Goal: Navigation & Orientation: Understand site structure

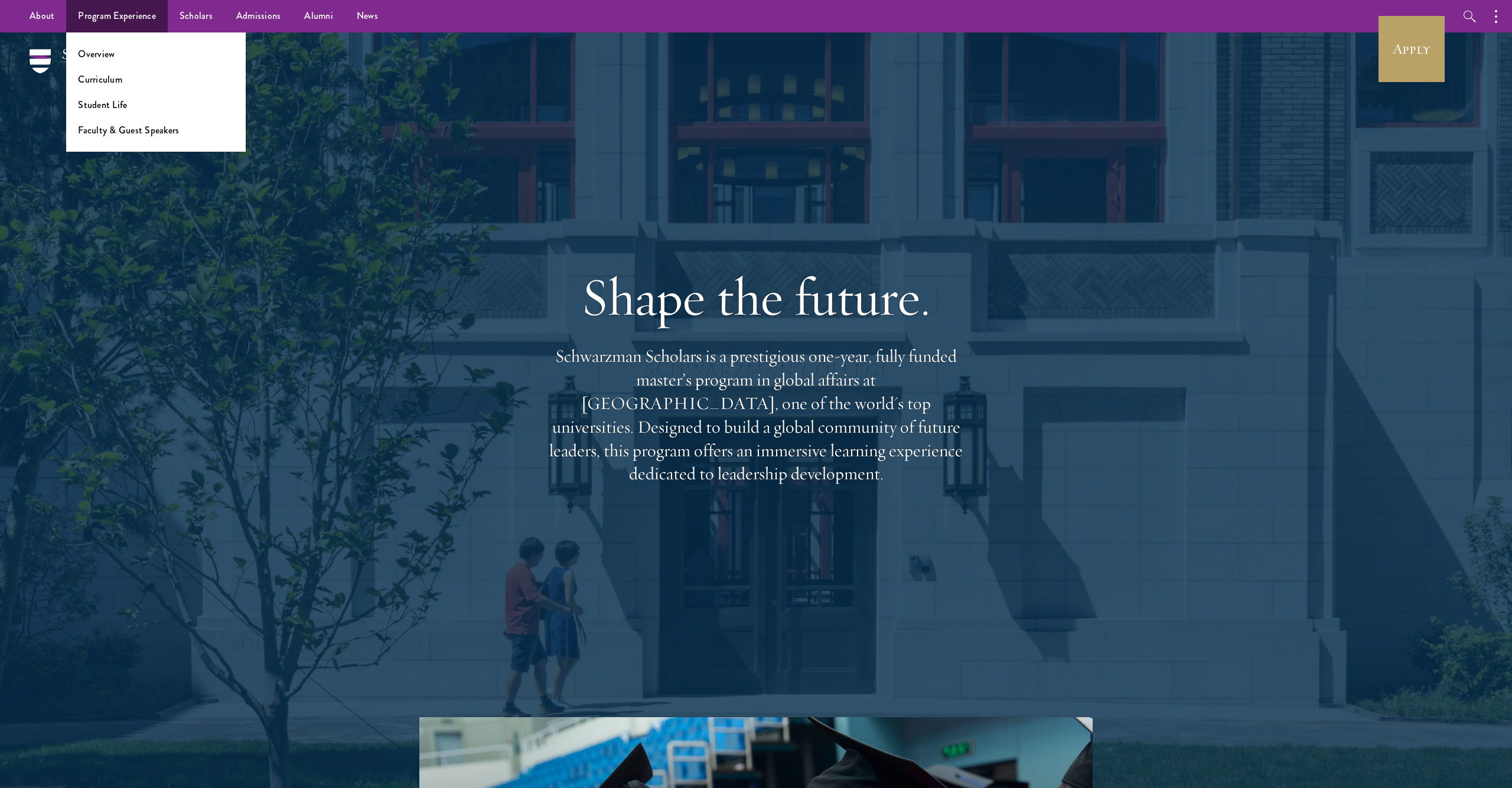
click at [114, 20] on link "Program Experience" at bounding box center [116, 16] width 102 height 32
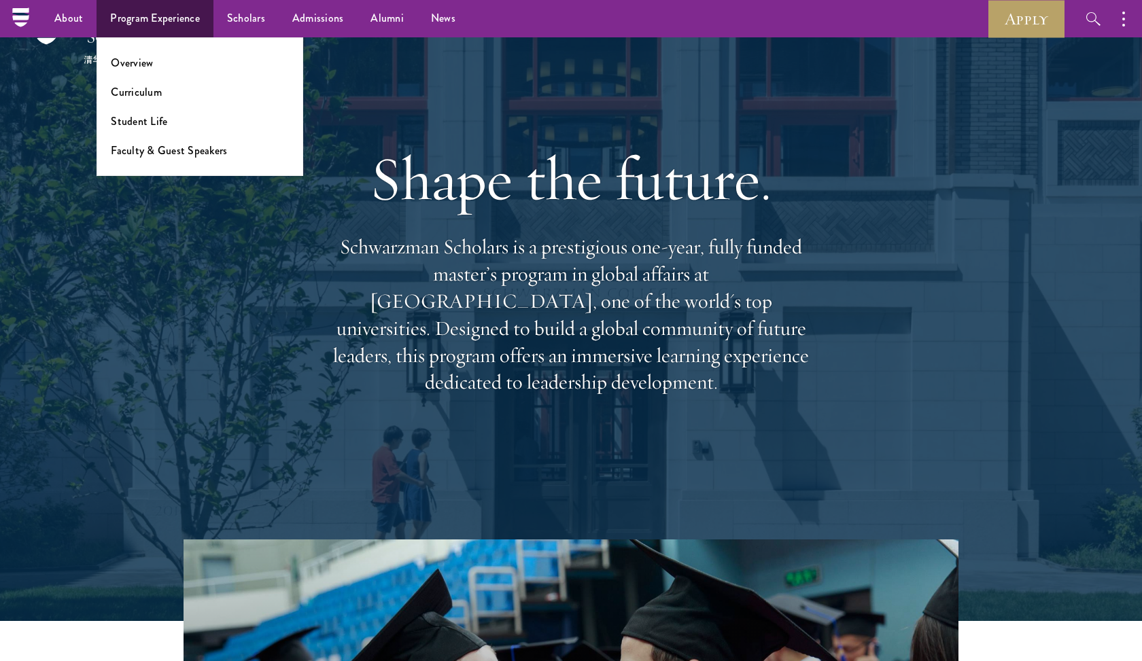
scroll to position [40, 0]
click at [139, 20] on link "Program Experience" at bounding box center [154, 18] width 117 height 37
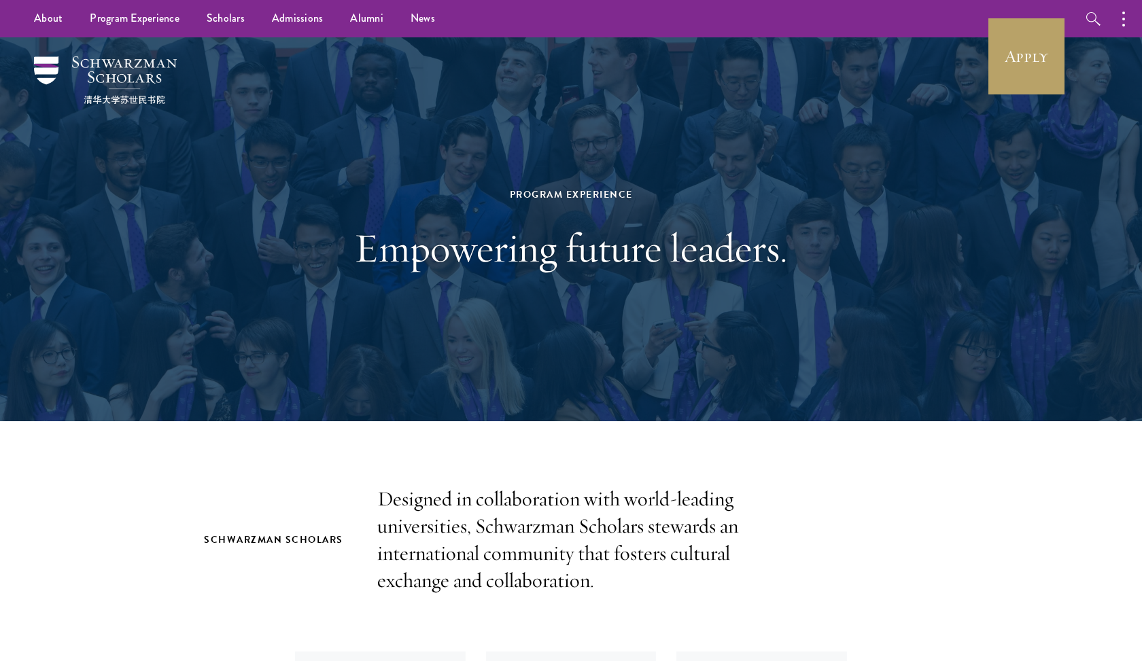
click at [112, 77] on img at bounding box center [105, 80] width 143 height 48
